Goal: Communication & Community: Answer question/provide support

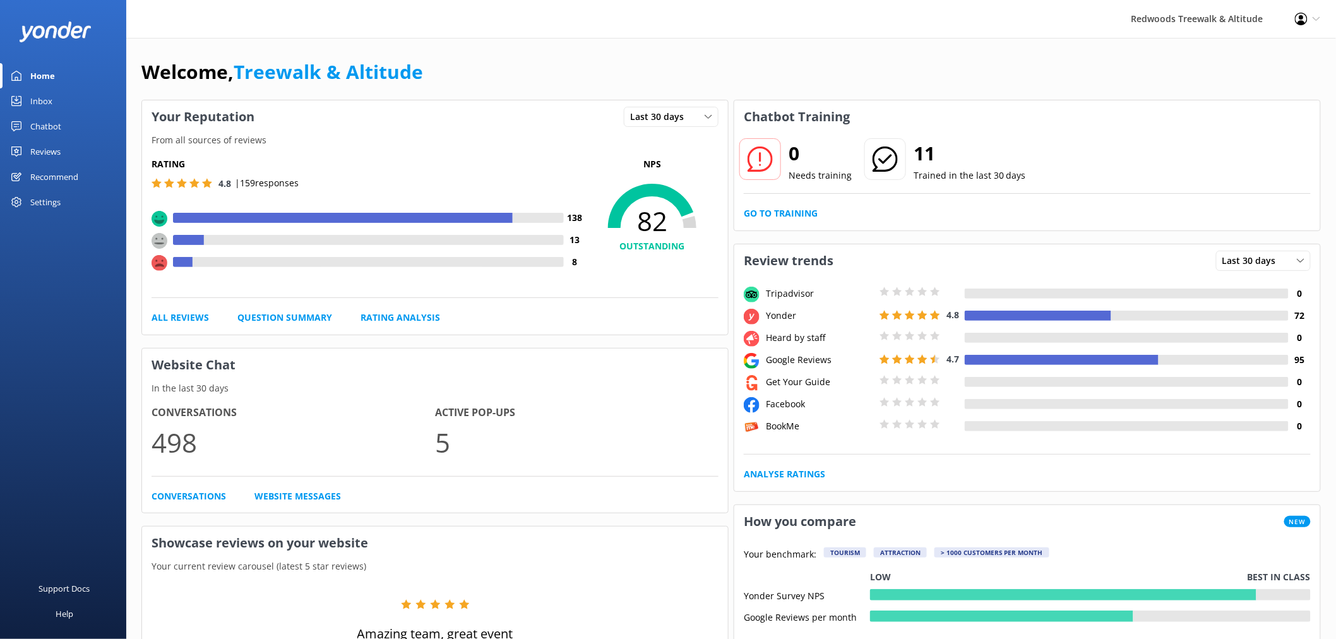
click at [84, 152] on link "Reviews" at bounding box center [63, 151] width 126 height 25
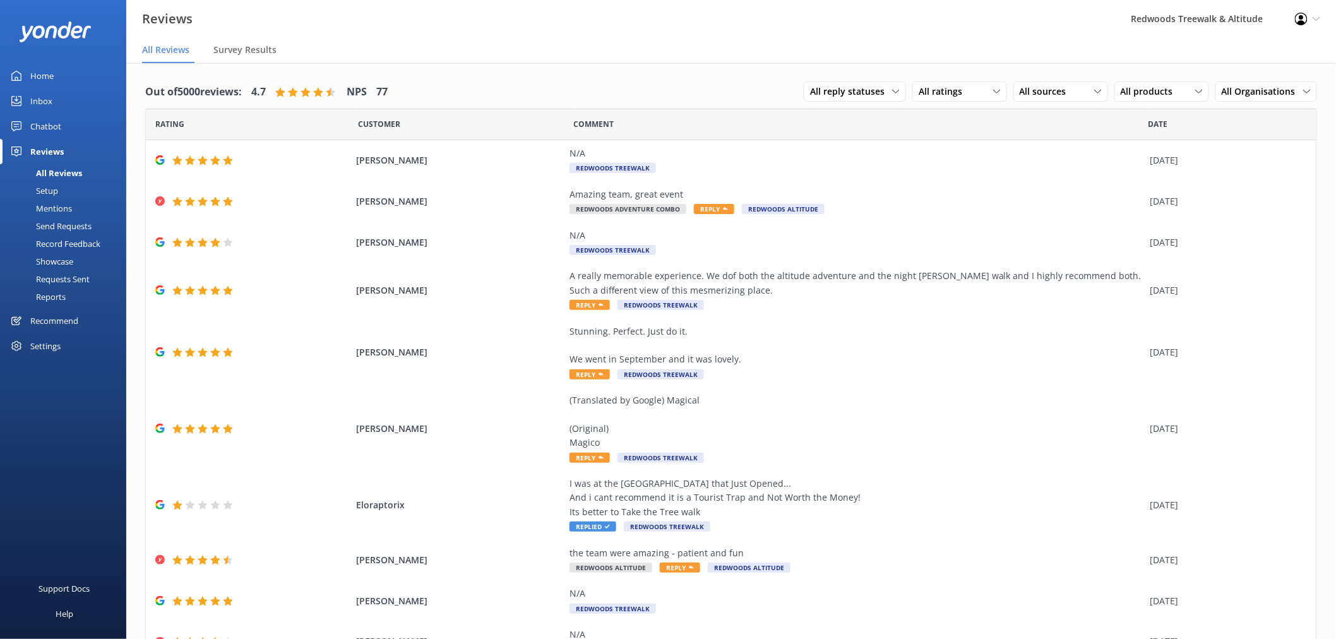
click at [93, 98] on link "Inbox" at bounding box center [63, 100] width 126 height 25
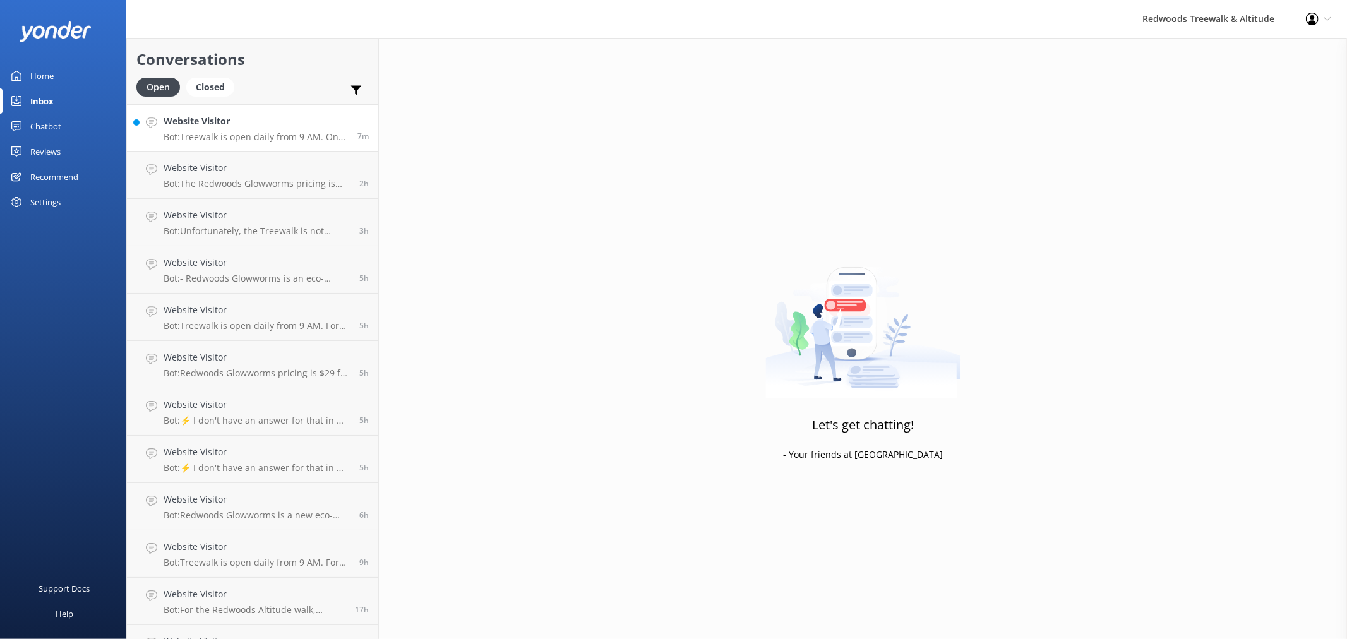
click at [223, 121] on h4 "Website Visitor" at bounding box center [256, 121] width 184 height 14
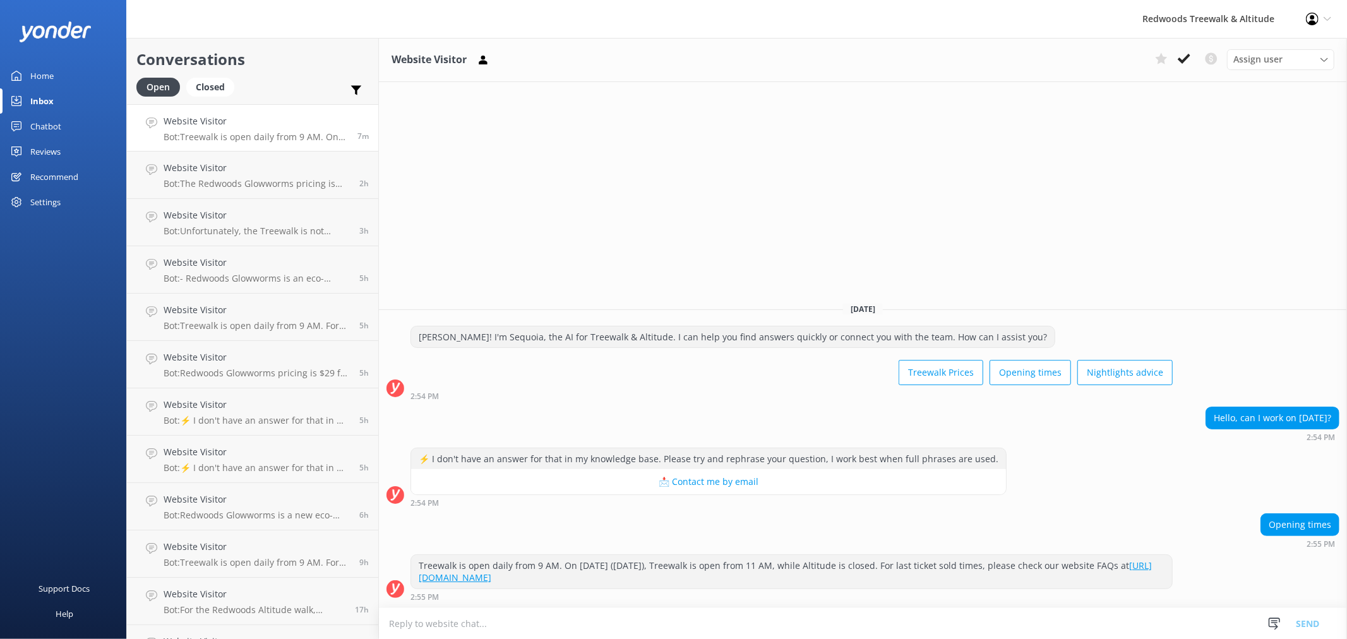
click at [76, 67] on link "Home" at bounding box center [63, 75] width 126 height 25
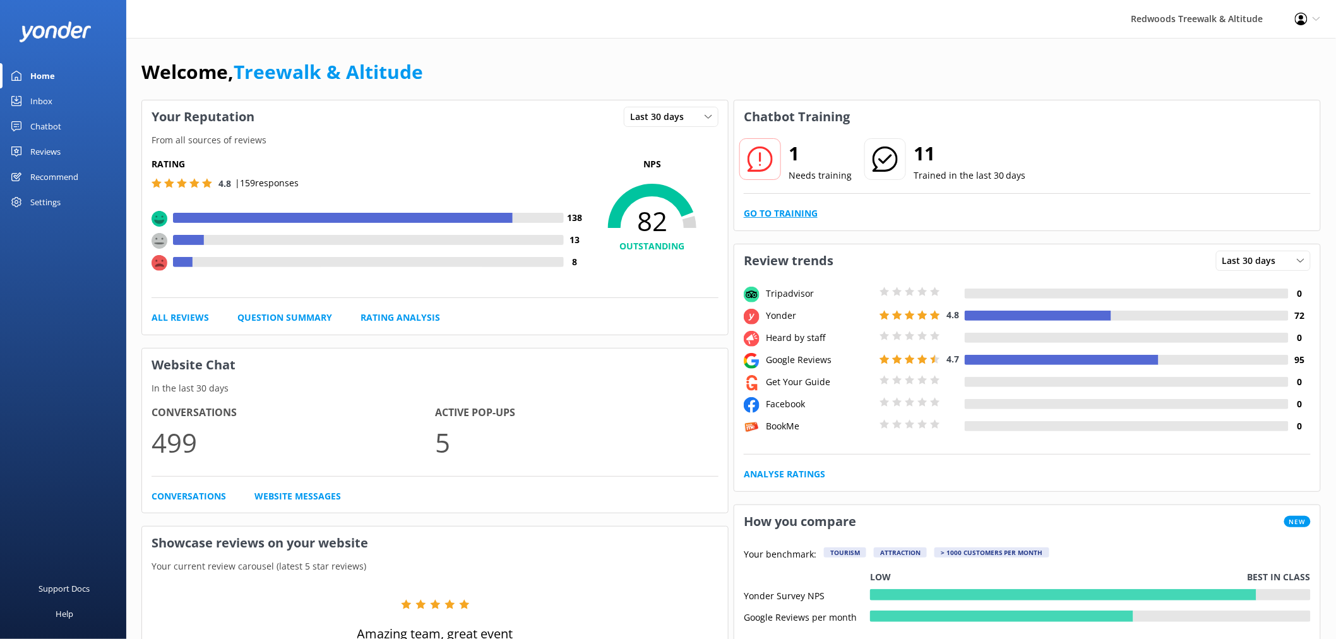
click at [784, 210] on link "Go to Training" at bounding box center [781, 213] width 74 height 14
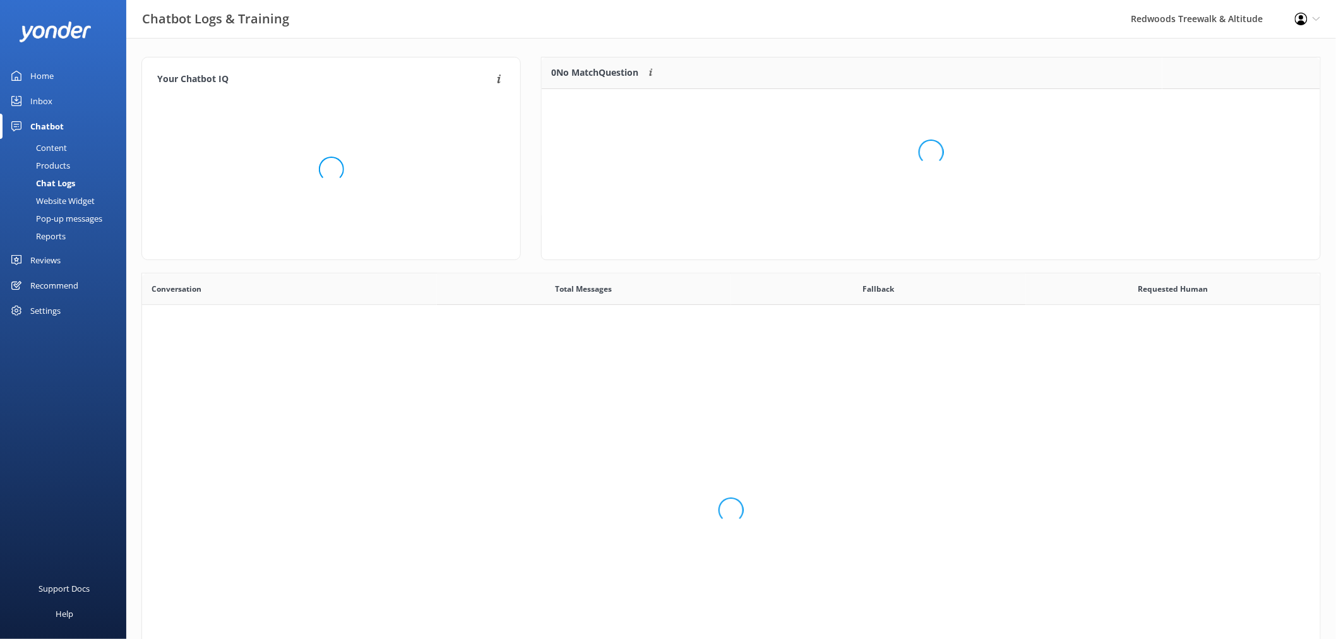
scroll to position [53, 767]
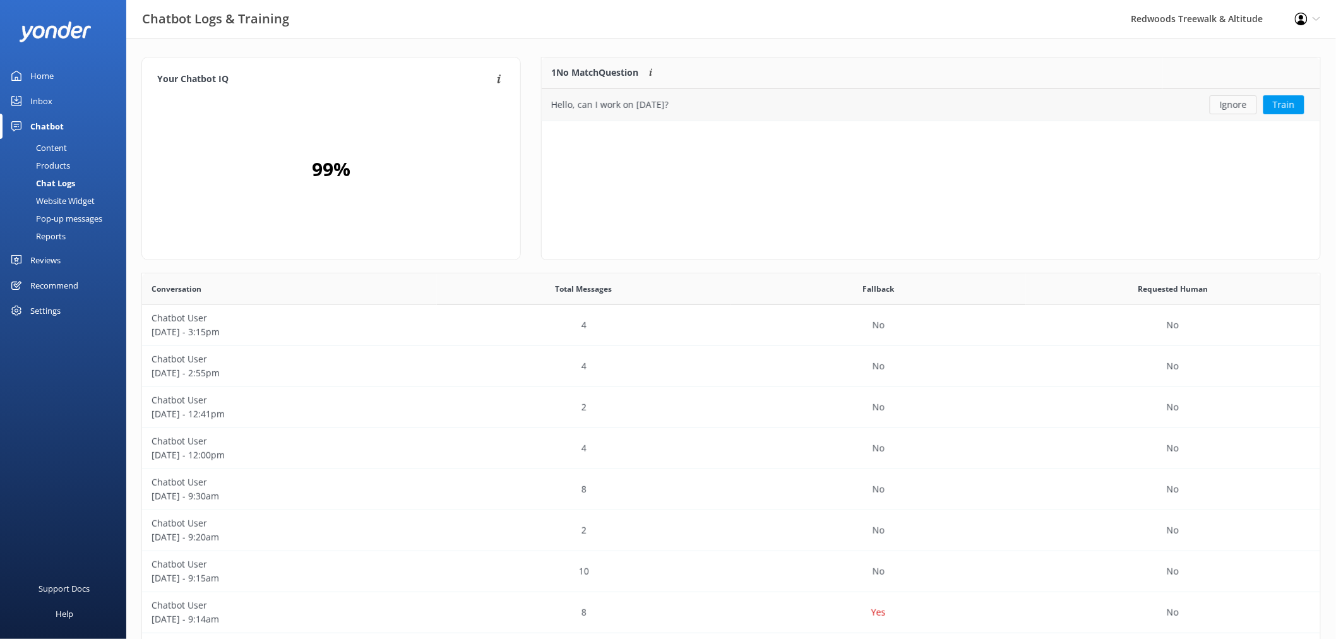
click at [1238, 110] on button "Ignore" at bounding box center [1233, 104] width 47 height 19
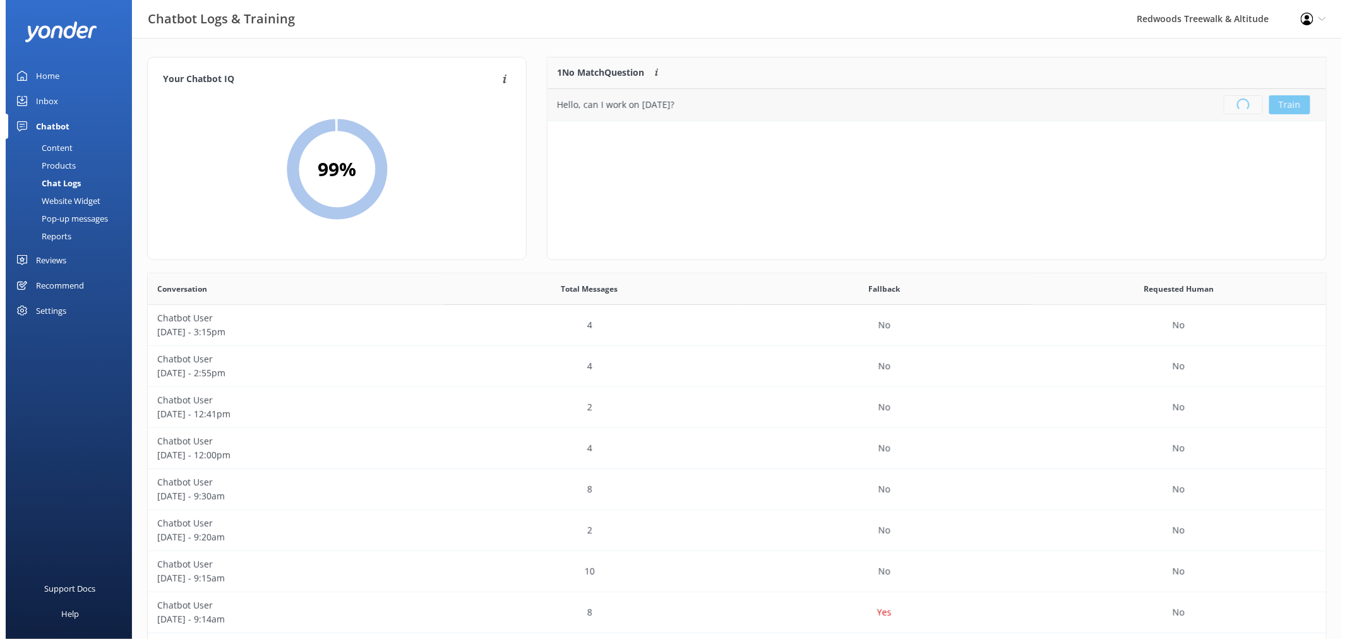
scroll to position [147, 767]
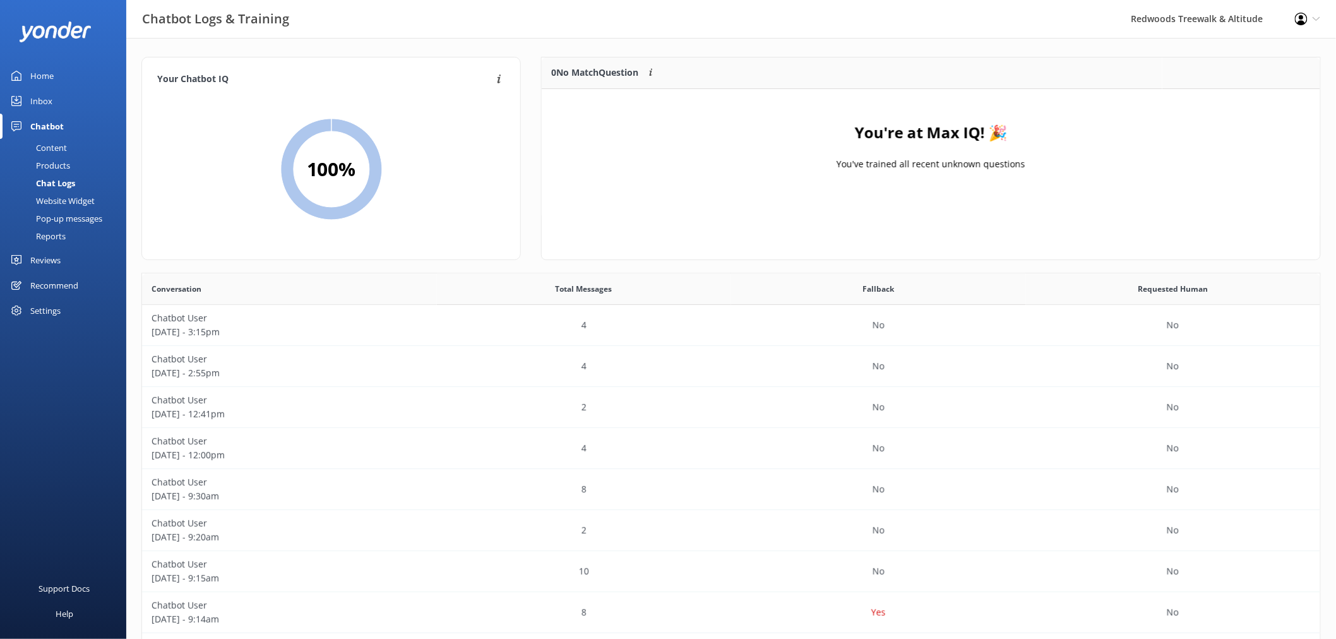
click at [103, 78] on link "Home" at bounding box center [63, 75] width 126 height 25
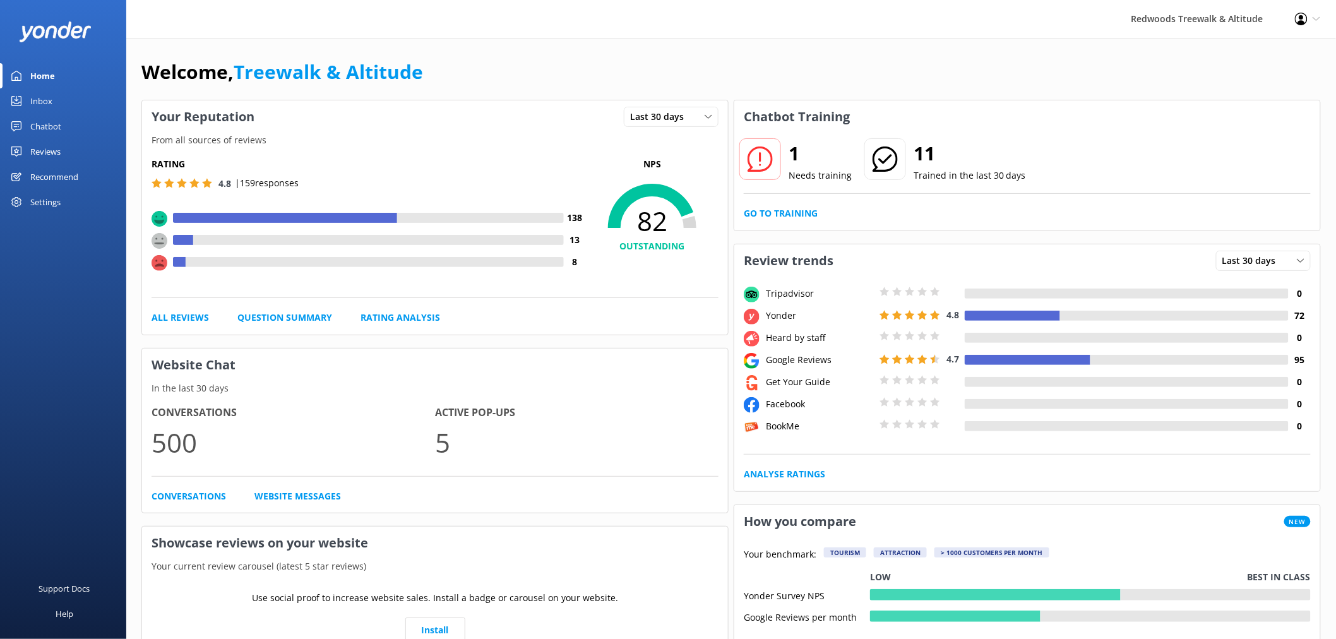
click at [87, 101] on link "Inbox" at bounding box center [63, 100] width 126 height 25
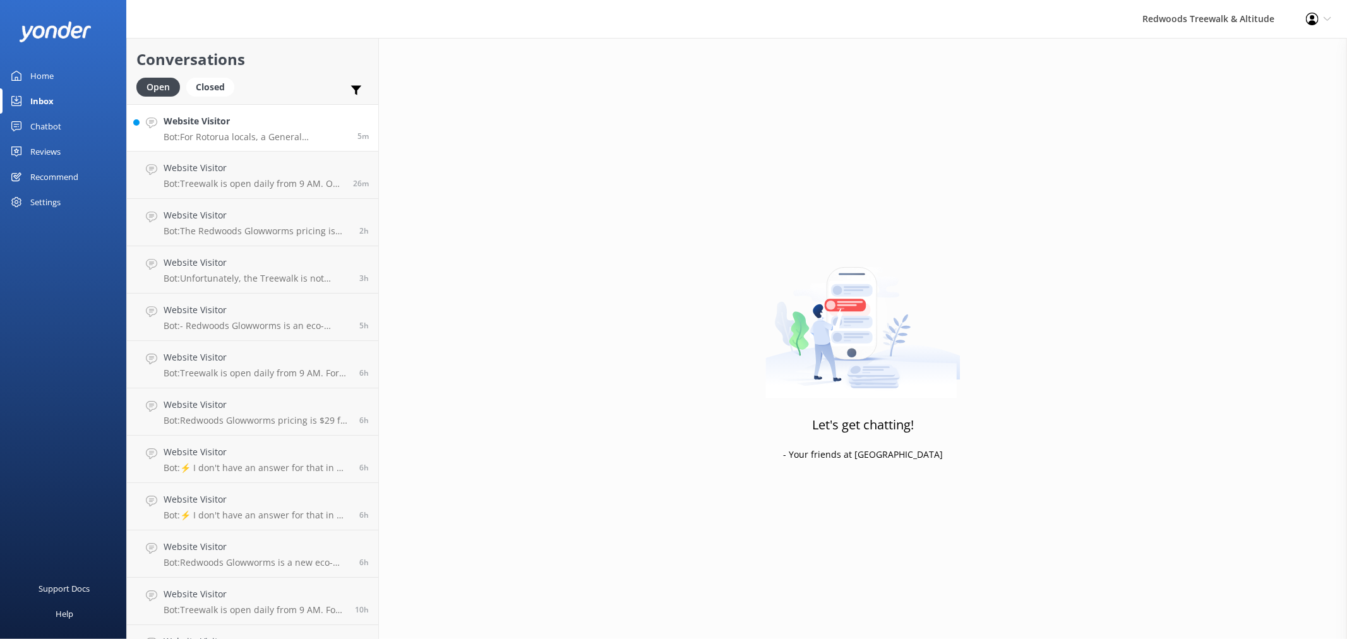
click at [236, 122] on h4 "Website Visitor" at bounding box center [256, 121] width 184 height 14
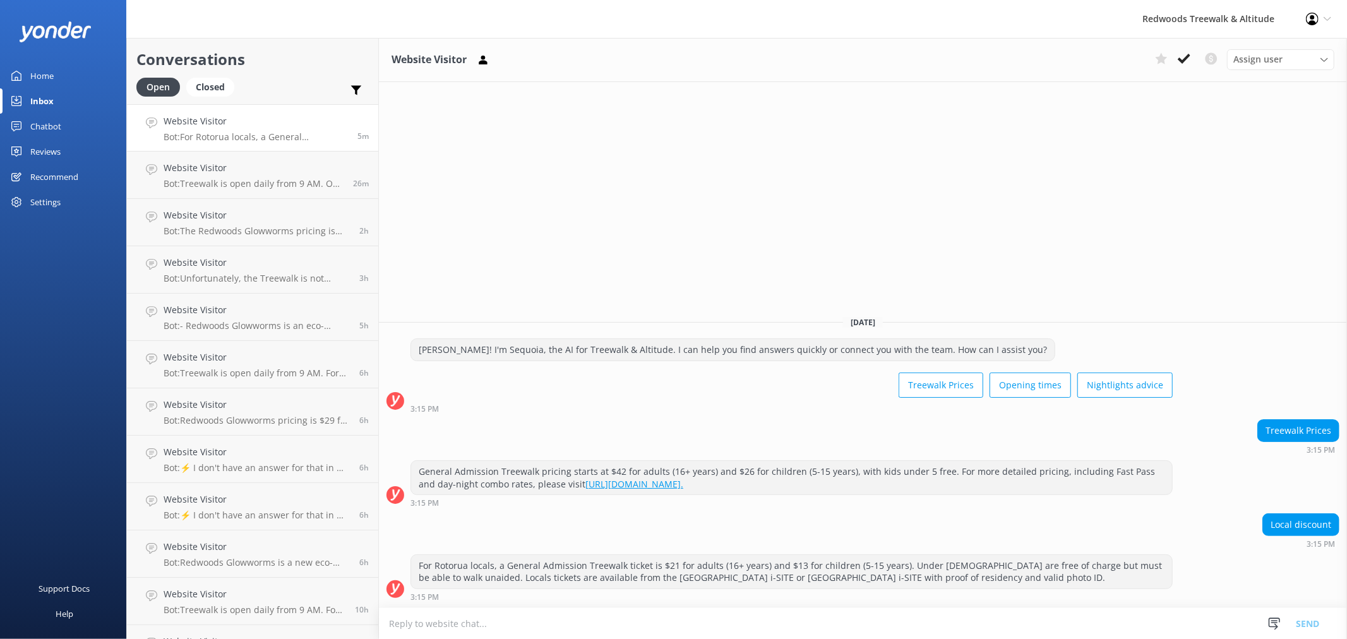
click at [72, 72] on link "Home" at bounding box center [63, 75] width 126 height 25
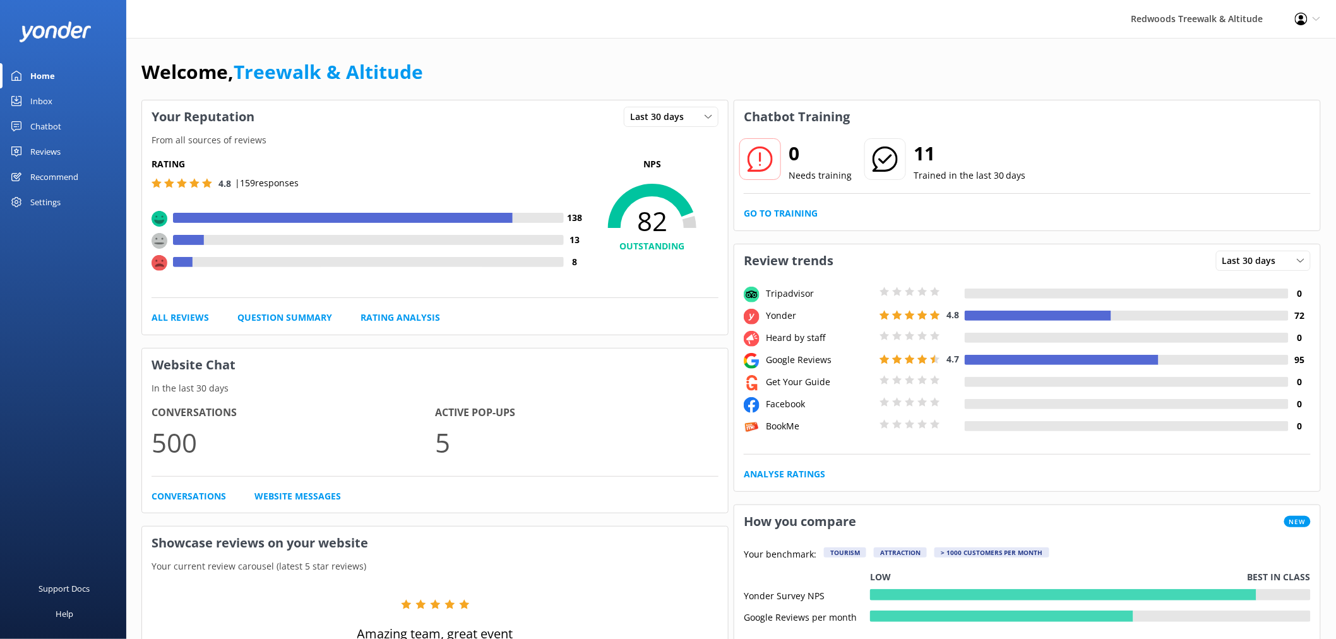
click at [54, 150] on div "Reviews" at bounding box center [45, 151] width 30 height 25
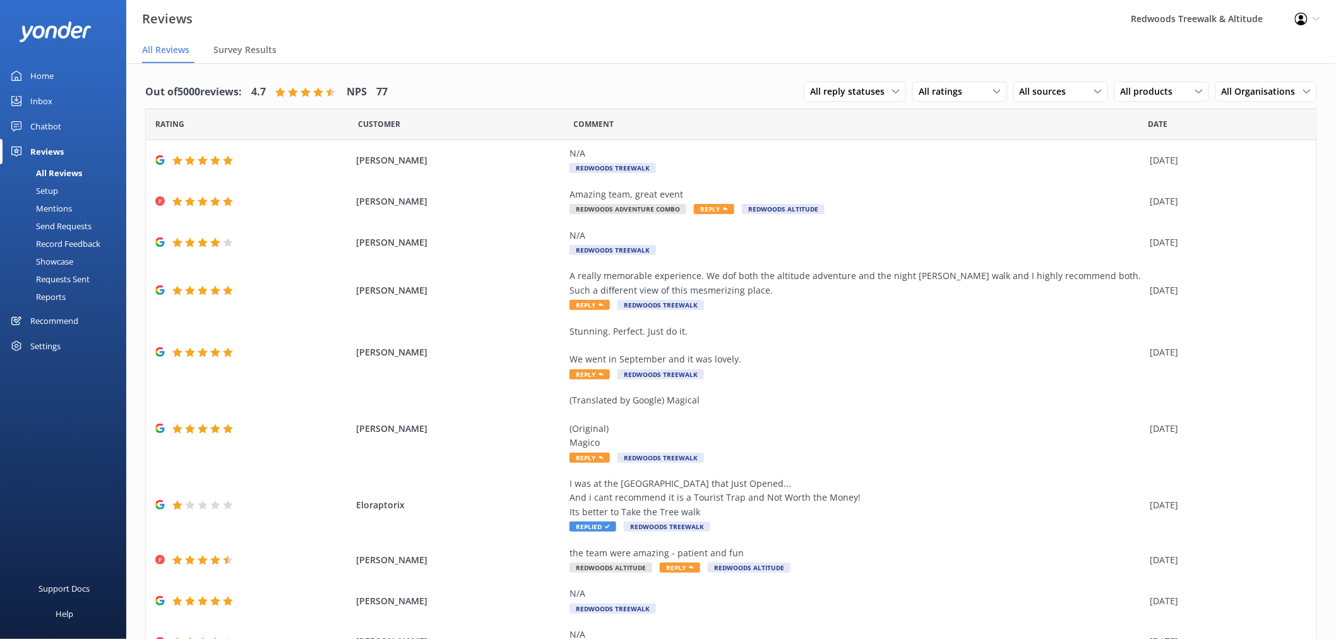
click at [44, 87] on div "Home" at bounding box center [41, 75] width 23 height 25
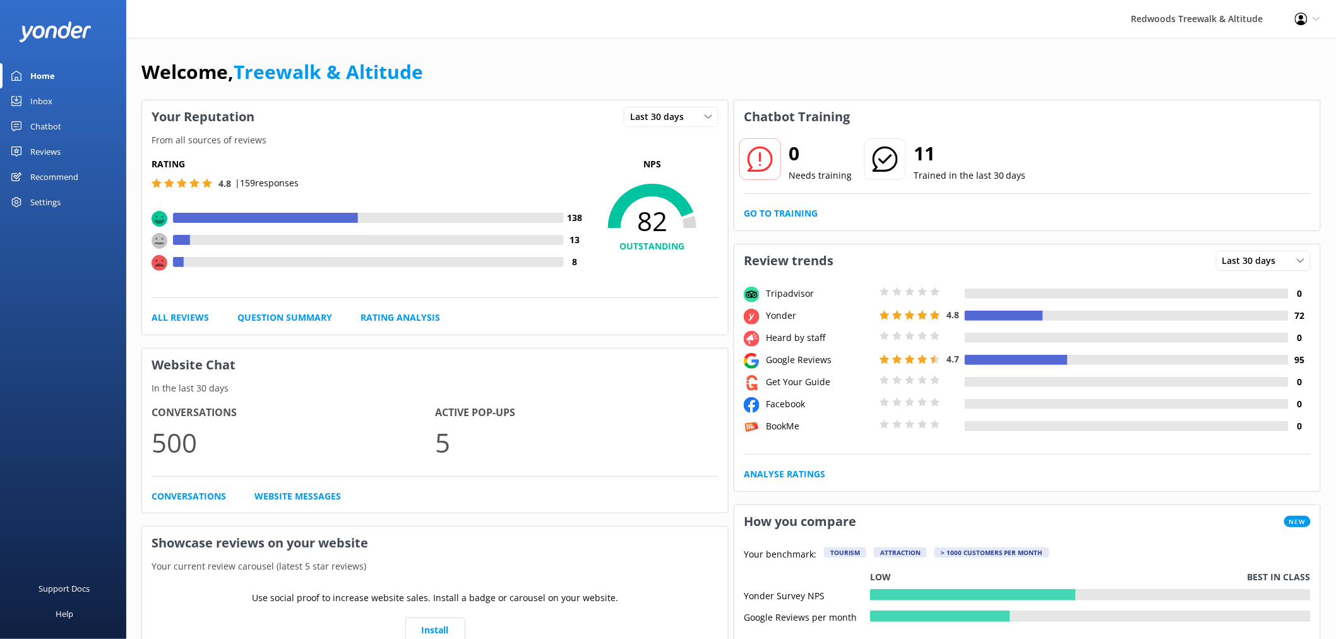
click at [52, 104] on link "Inbox" at bounding box center [63, 100] width 126 height 25
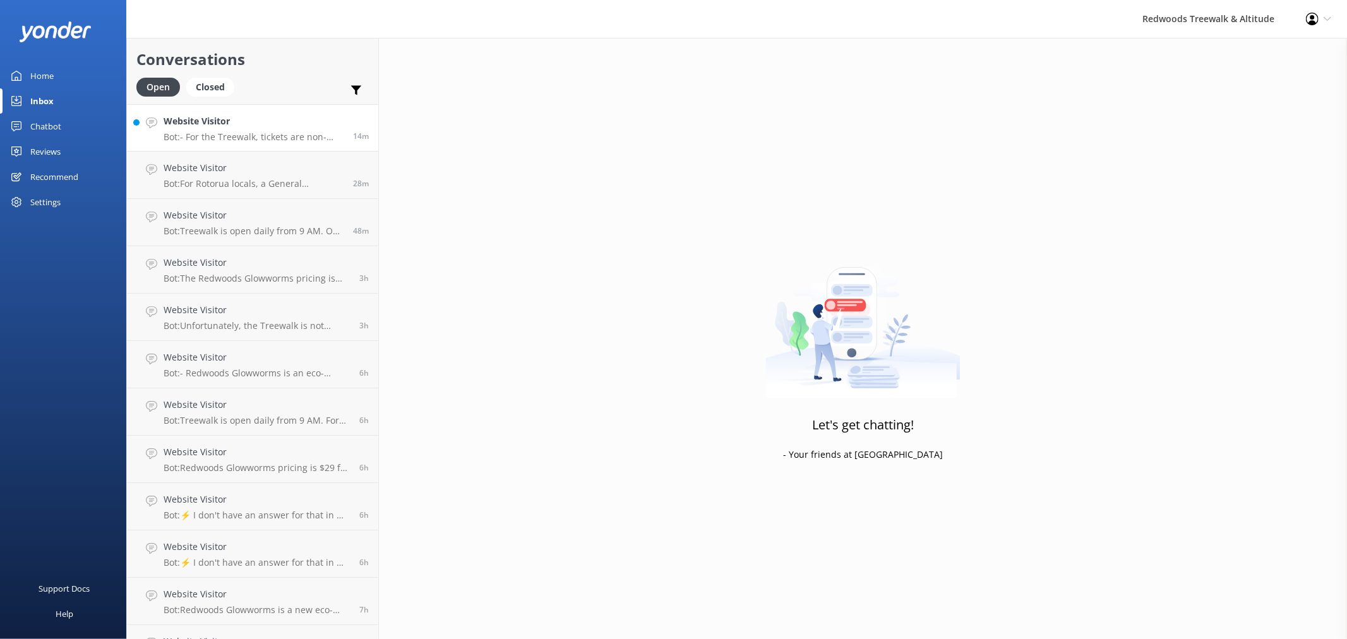
click at [253, 111] on link "Website Visitor Bot: - For the Treewalk, tickets are non-refundable and non-tra…" at bounding box center [252, 127] width 251 height 47
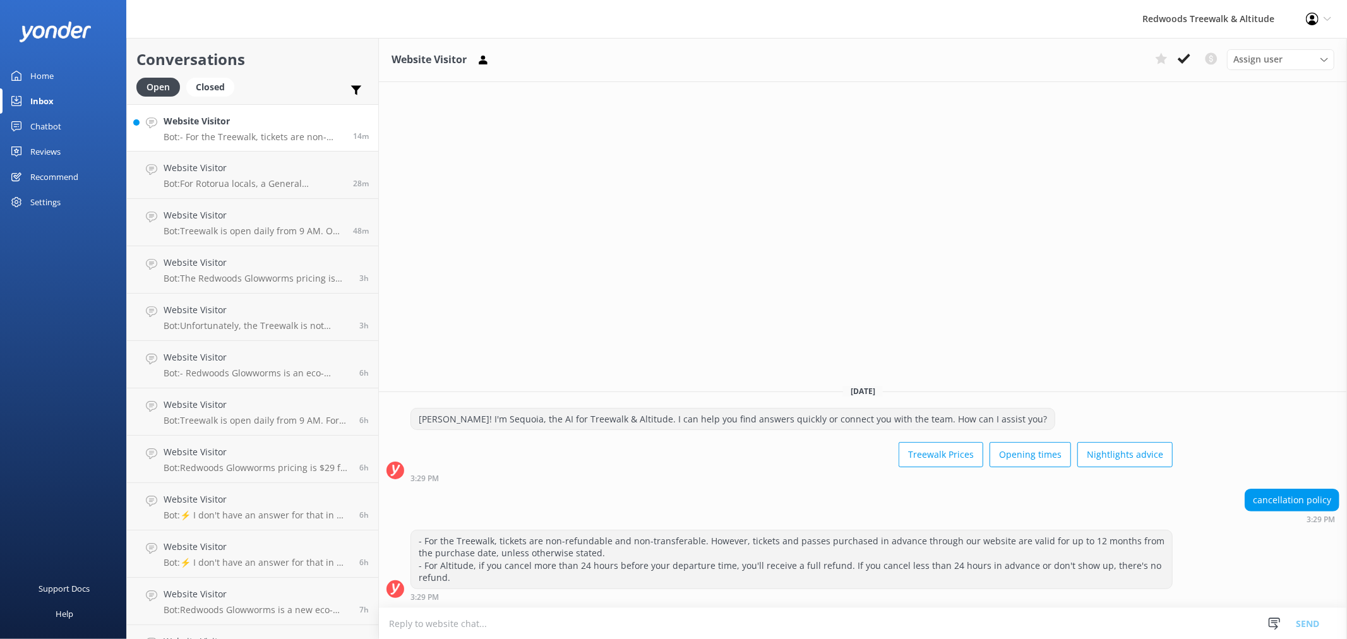
click at [78, 81] on link "Home" at bounding box center [63, 75] width 126 height 25
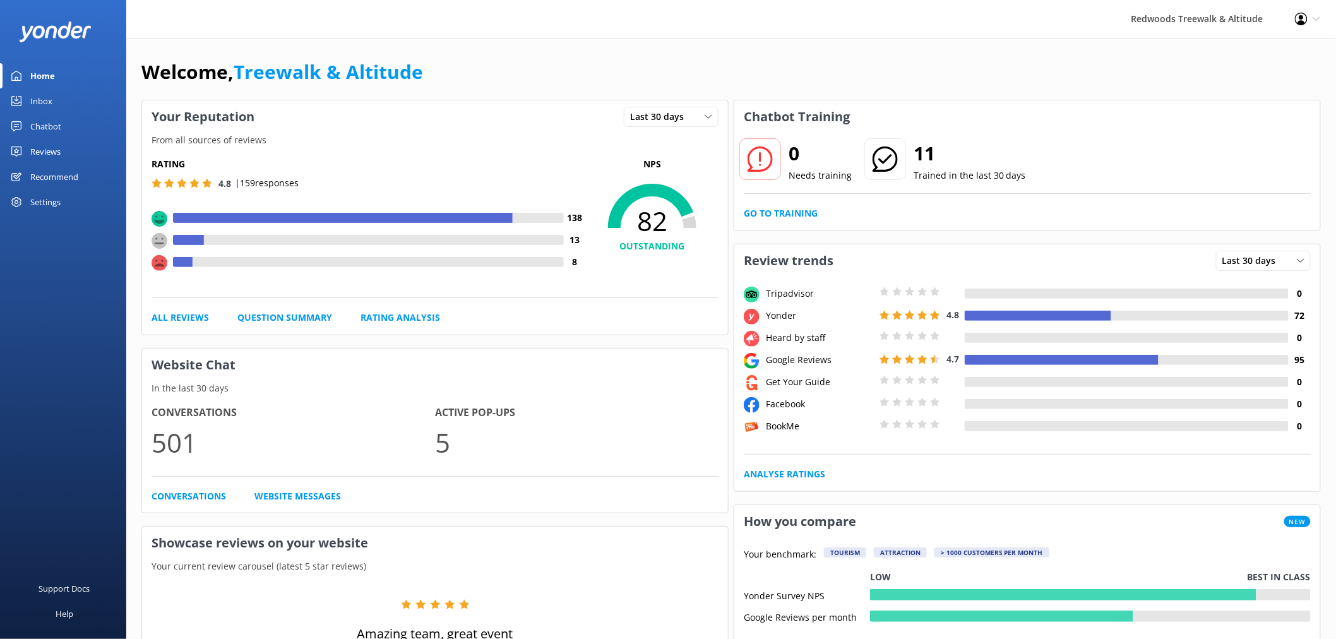
click at [95, 152] on link "Reviews" at bounding box center [63, 151] width 126 height 25
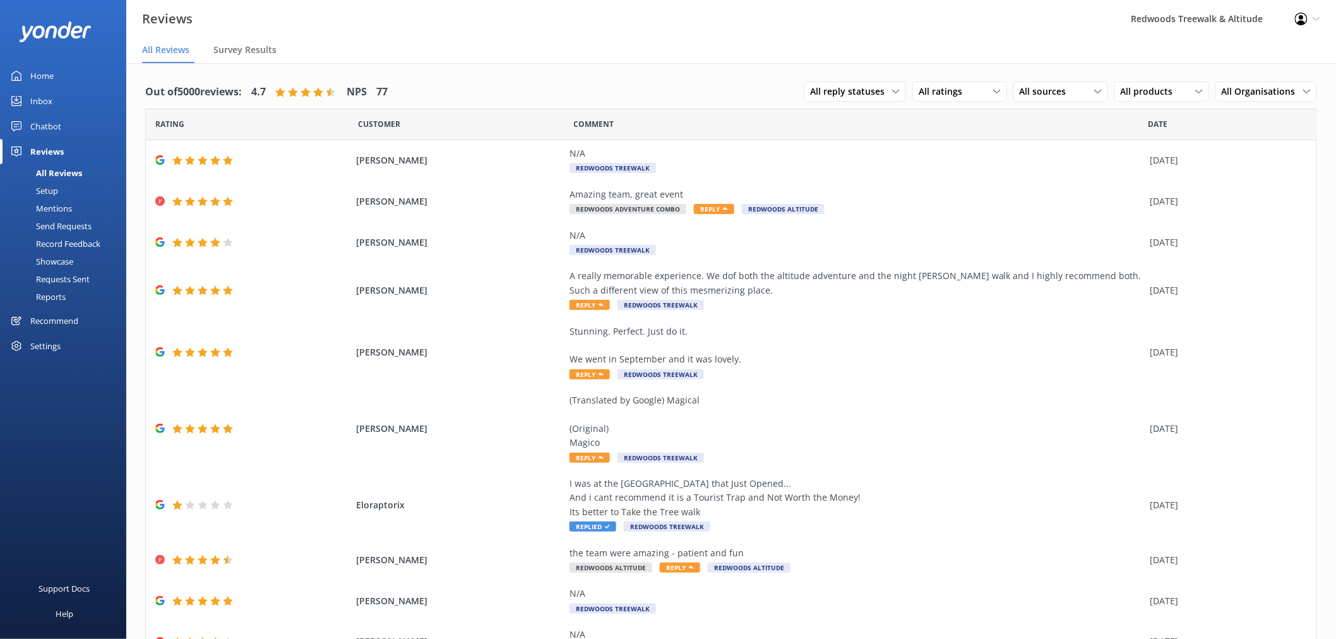
click at [81, 76] on link "Home" at bounding box center [63, 75] width 126 height 25
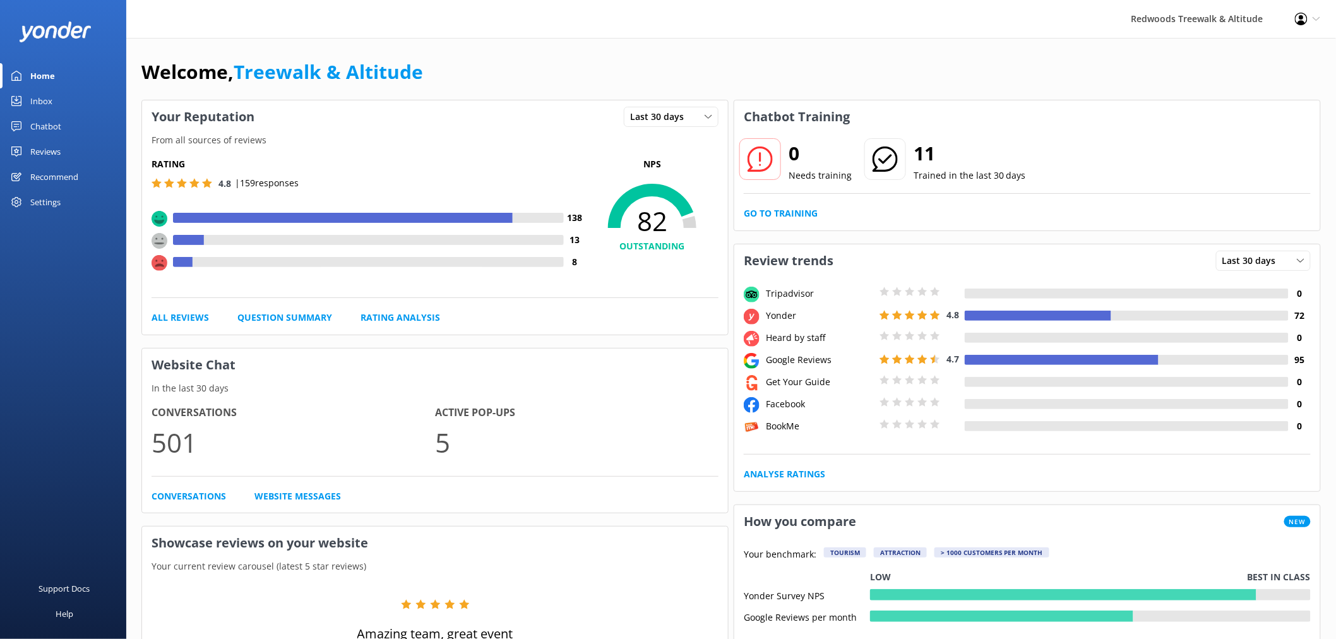
click at [74, 140] on link "Reviews" at bounding box center [63, 151] width 126 height 25
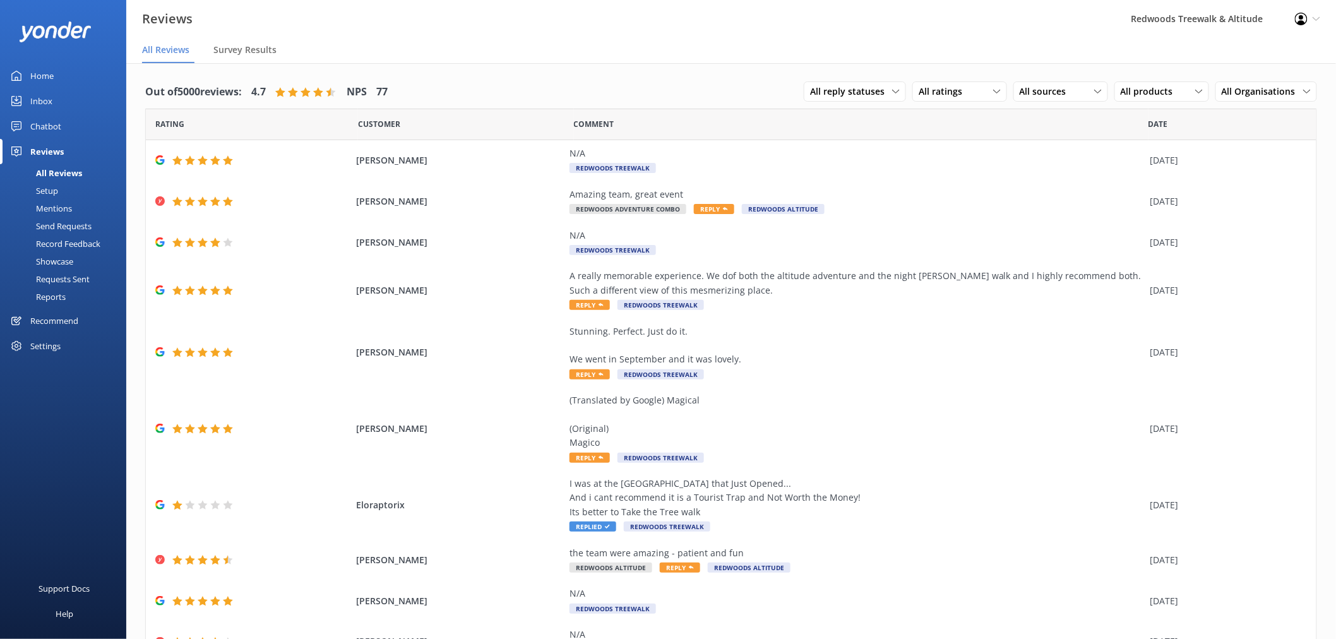
click at [69, 99] on link "Inbox" at bounding box center [63, 100] width 126 height 25
